Goal: Task Accomplishment & Management: Use online tool/utility

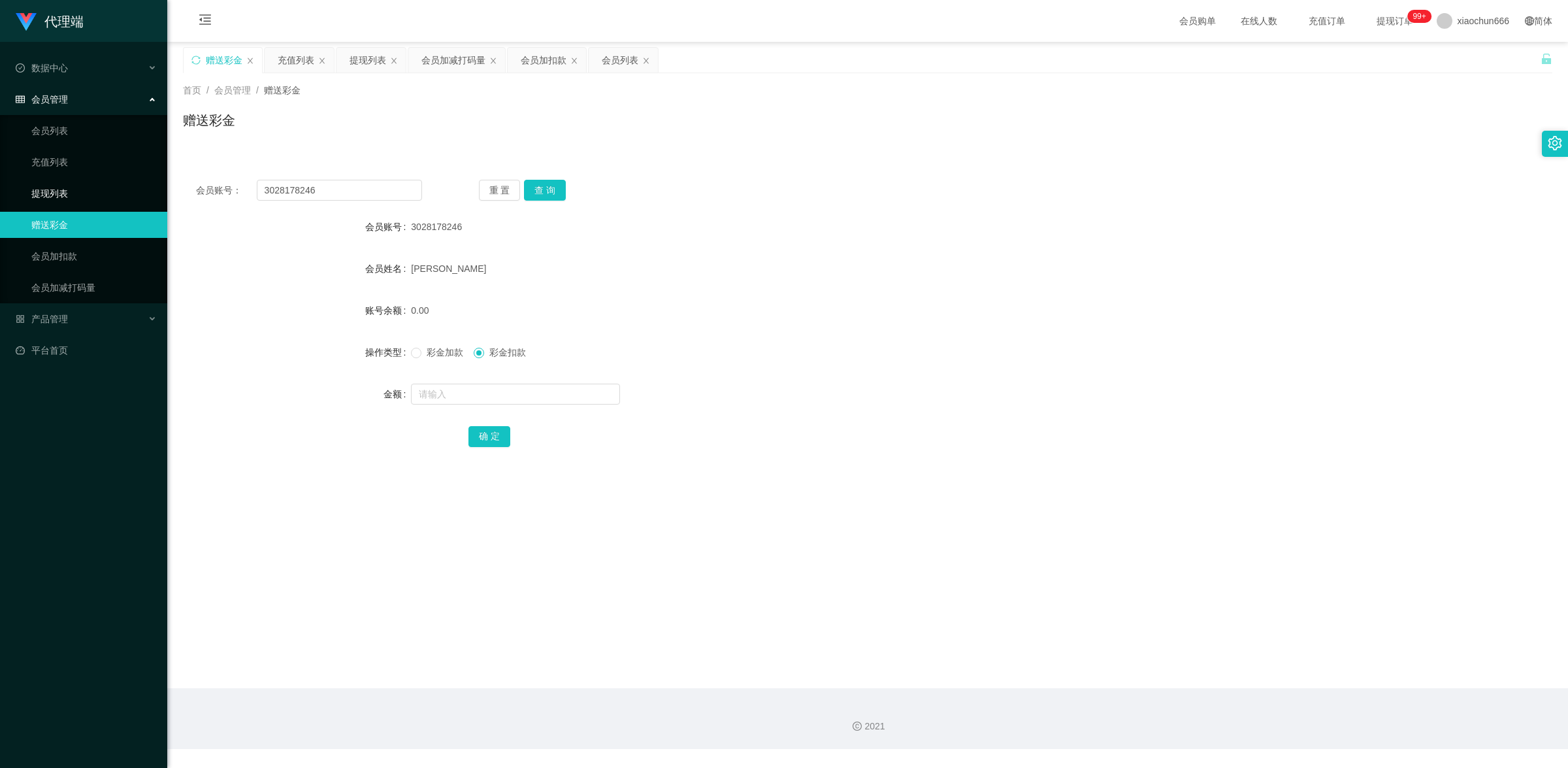
click at [82, 197] on link "提现列表" at bounding box center [94, 193] width 126 height 26
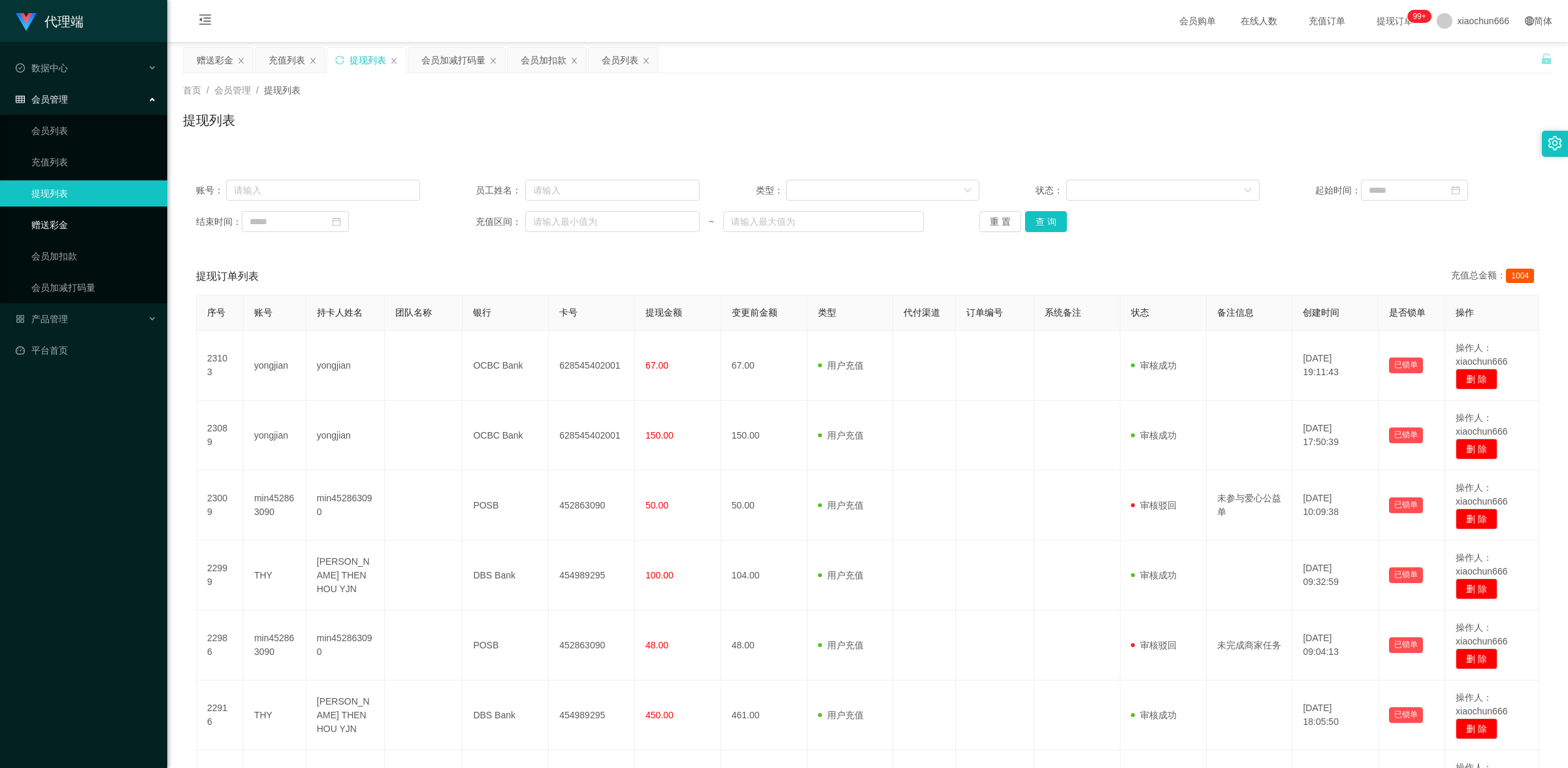
click at [77, 223] on link "赠送彩金" at bounding box center [94, 224] width 126 height 26
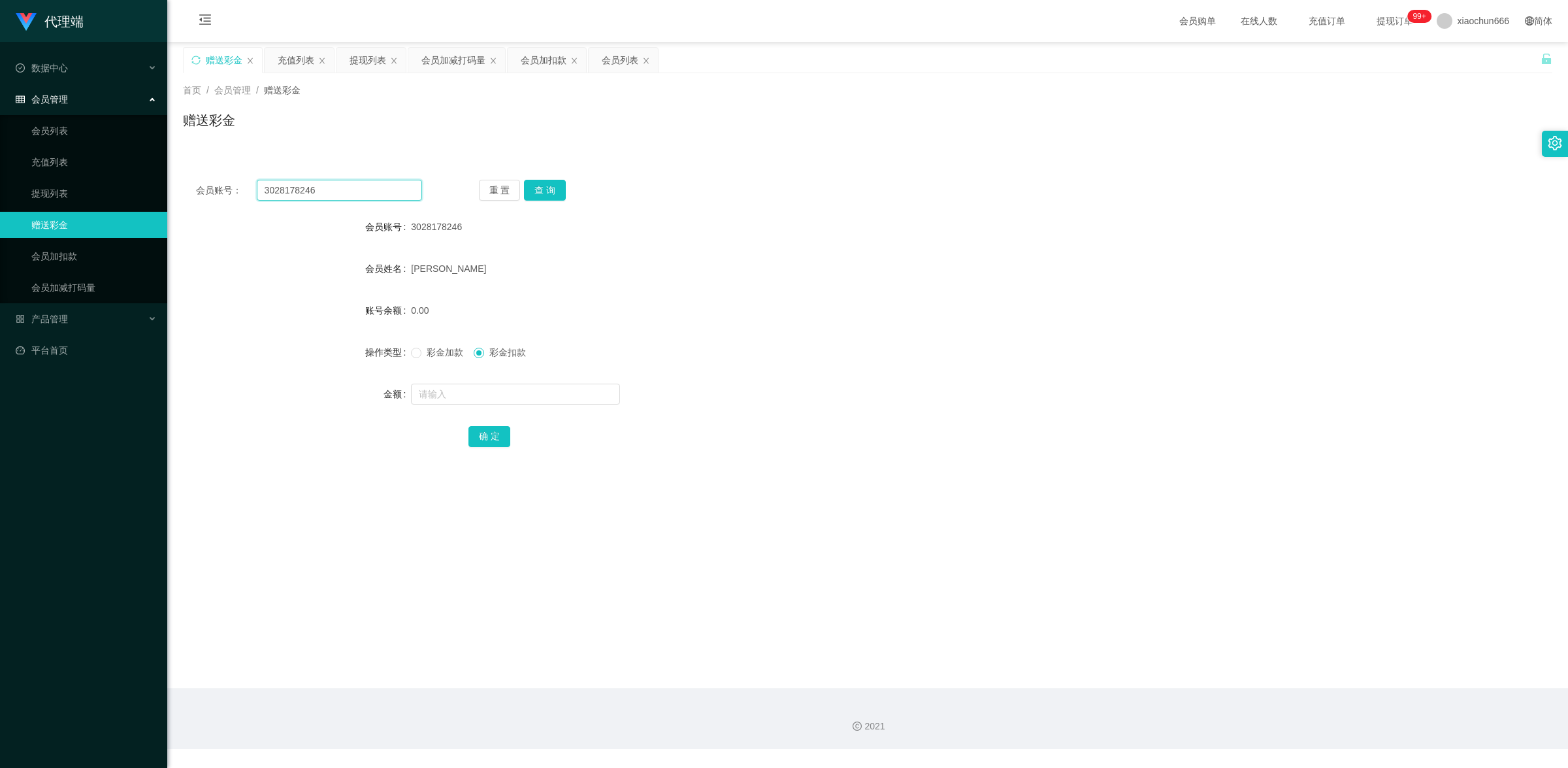
click at [338, 193] on input "3028178246" at bounding box center [339, 190] width 165 height 21
paste input "THY"
type input "THY"
click at [556, 188] on button "查 询" at bounding box center [545, 190] width 42 height 21
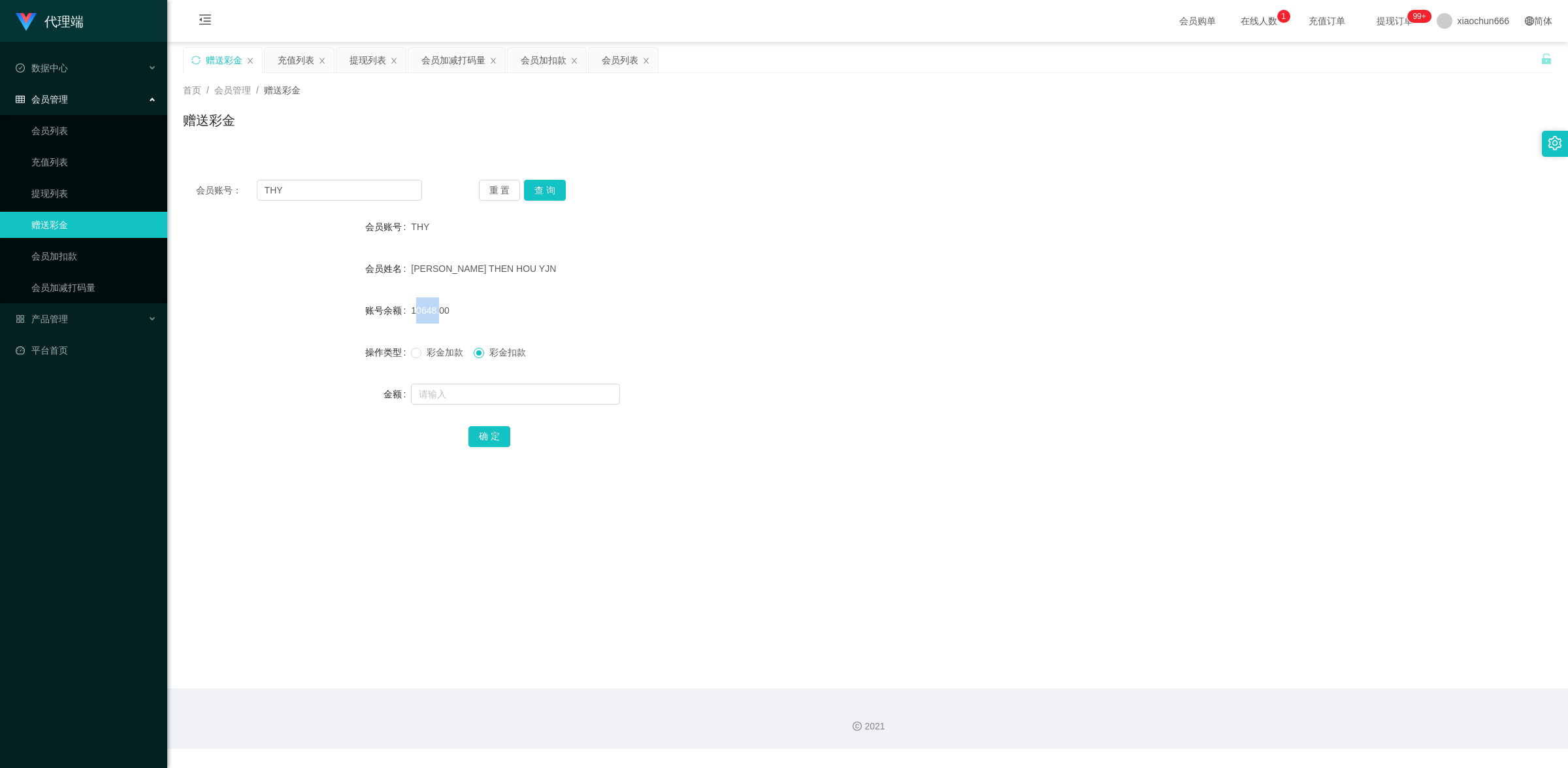
drag, startPoint x: 409, startPoint y: 311, endPoint x: 433, endPoint y: 317, distance: 24.7
click at [433, 315] on div "10648.00" at bounding box center [810, 310] width 799 height 26
copy span "10648"
drag, startPoint x: 1111, startPoint y: 180, endPoint x: 891, endPoint y: 106, distance: 232.1
click at [1109, 178] on div "会员账号： THY 重 置 查 询 会员账号 THY 会员姓名 [PERSON_NAME] THEN HOU YJN 账号余额 10648.00 操作类型 彩…" at bounding box center [867, 322] width 1369 height 311
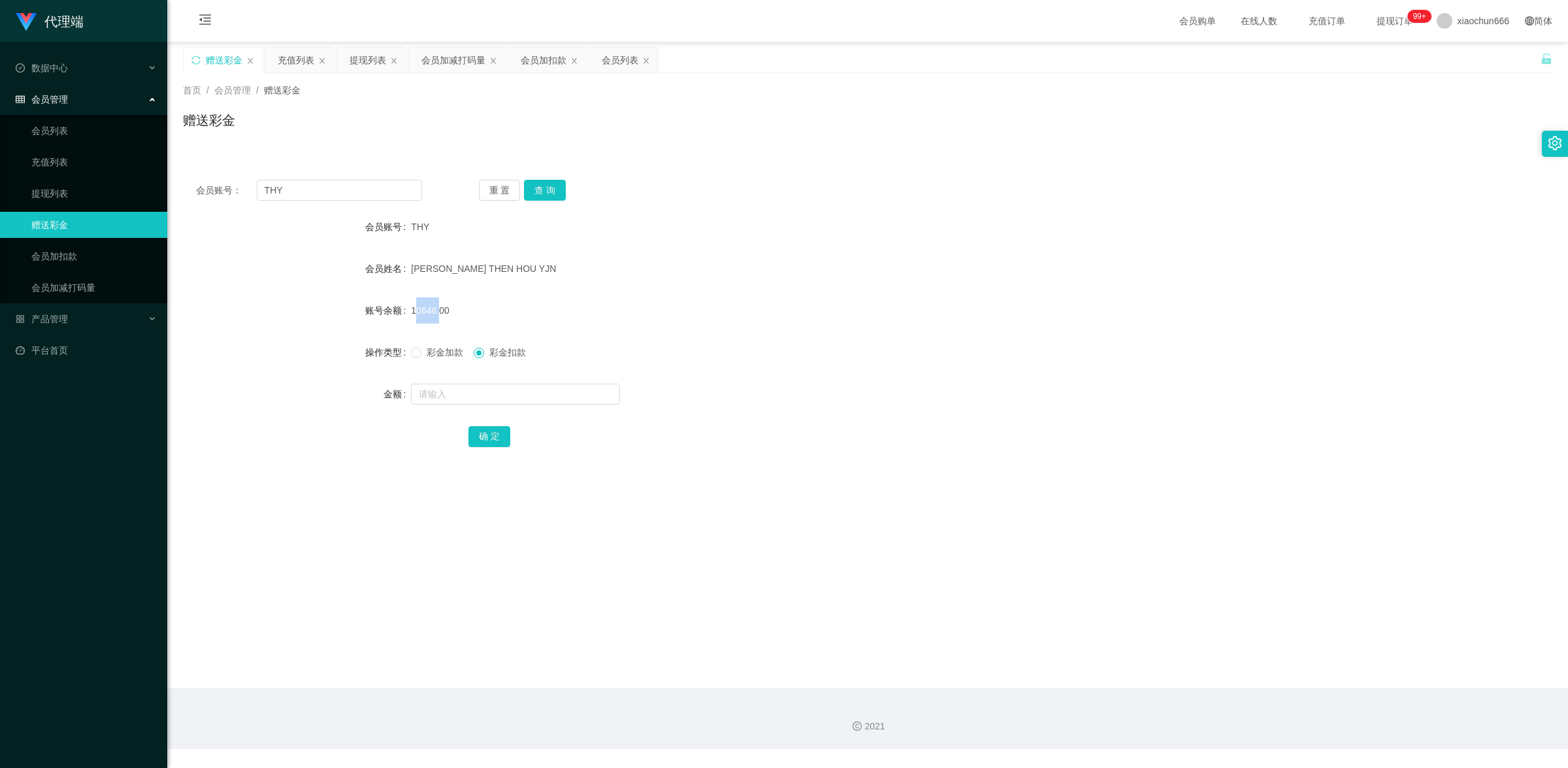
drag, startPoint x: 410, startPoint y: 311, endPoint x: 432, endPoint y: 311, distance: 22.0
click at [432, 311] on span "10648.00" at bounding box center [430, 310] width 38 height 11
copy span "10648"
click at [471, 396] on input "text" at bounding box center [516, 394] width 209 height 21
paste input "10648"
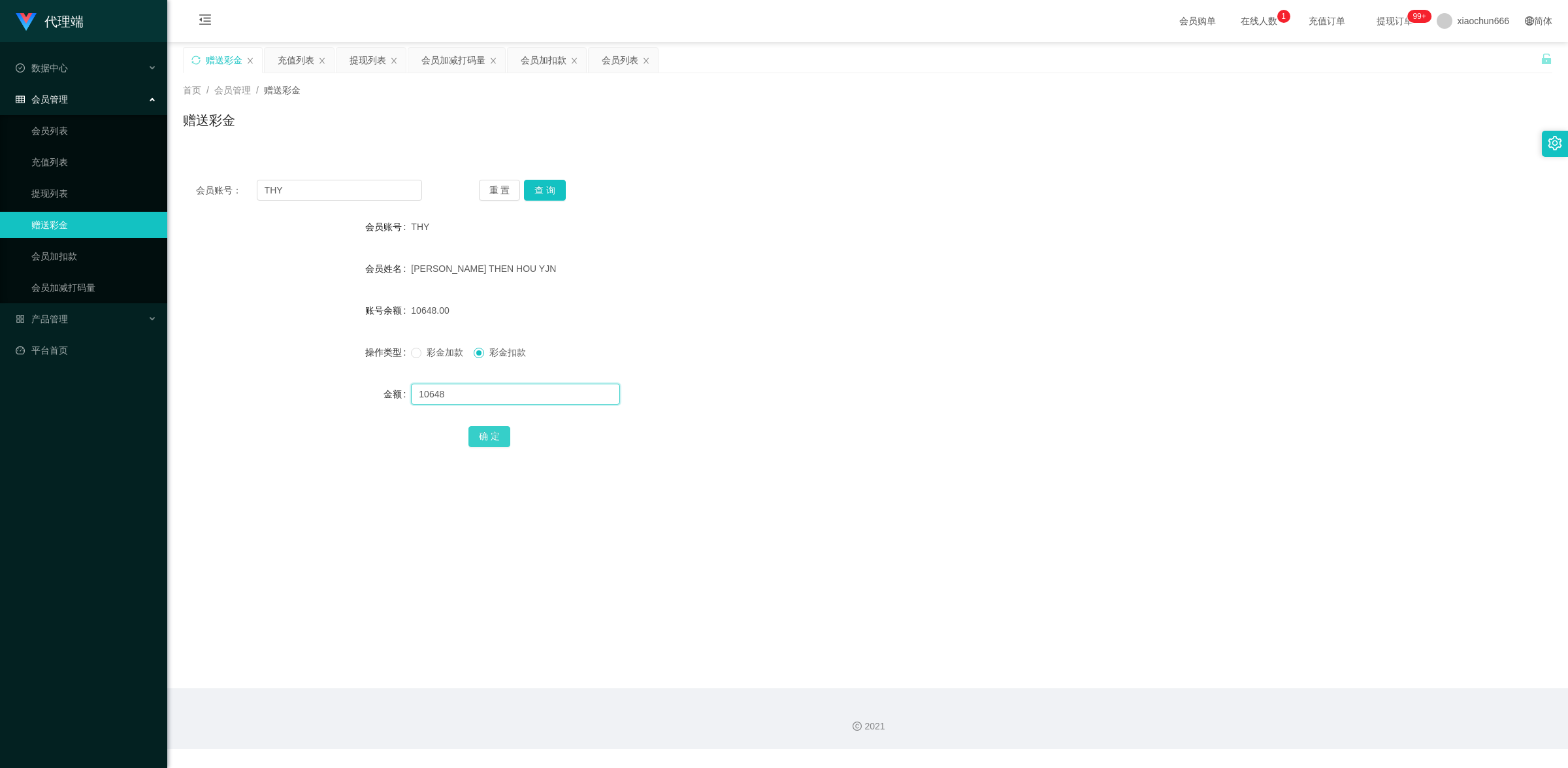
type input "10648"
click at [501, 436] on button "确 定" at bounding box center [490, 436] width 42 height 21
